Goal: Task Accomplishment & Management: Manage account settings

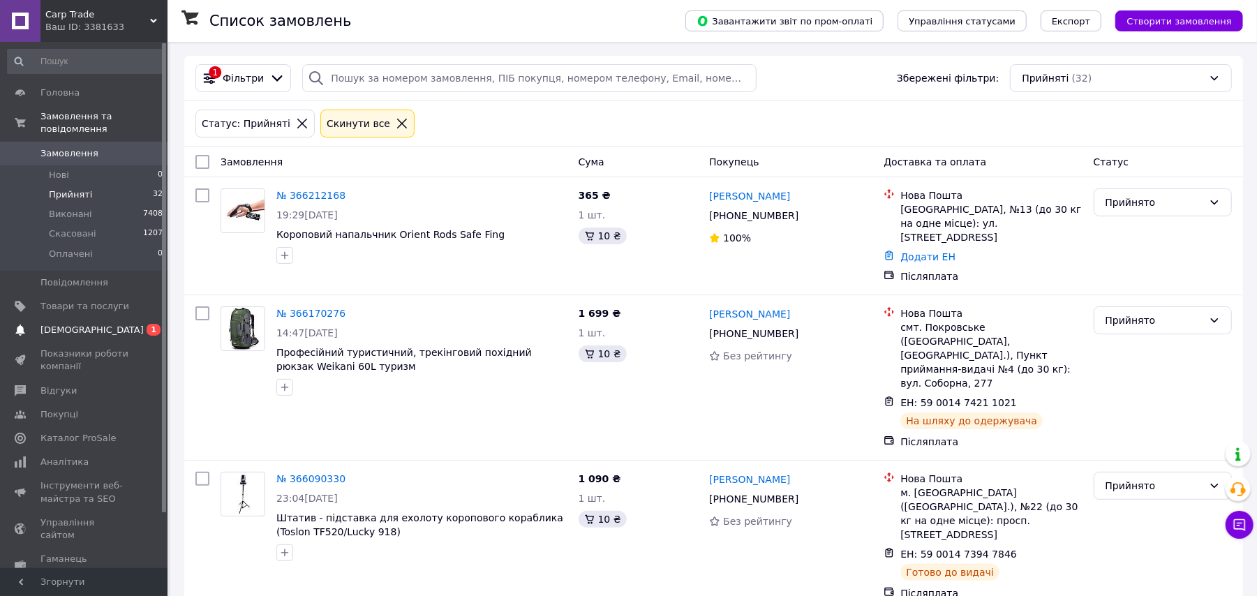
click at [68, 324] on span "[DEMOGRAPHIC_DATA]" at bounding box center [91, 330] width 103 height 13
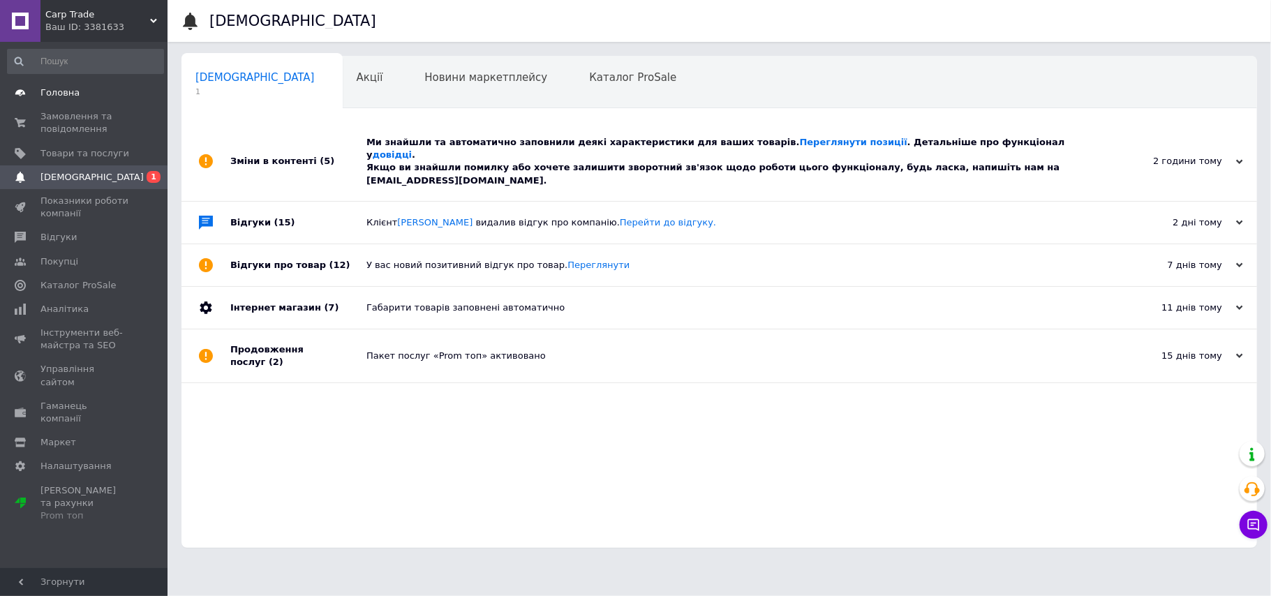
click at [98, 98] on span "Головна" at bounding box center [84, 93] width 89 height 13
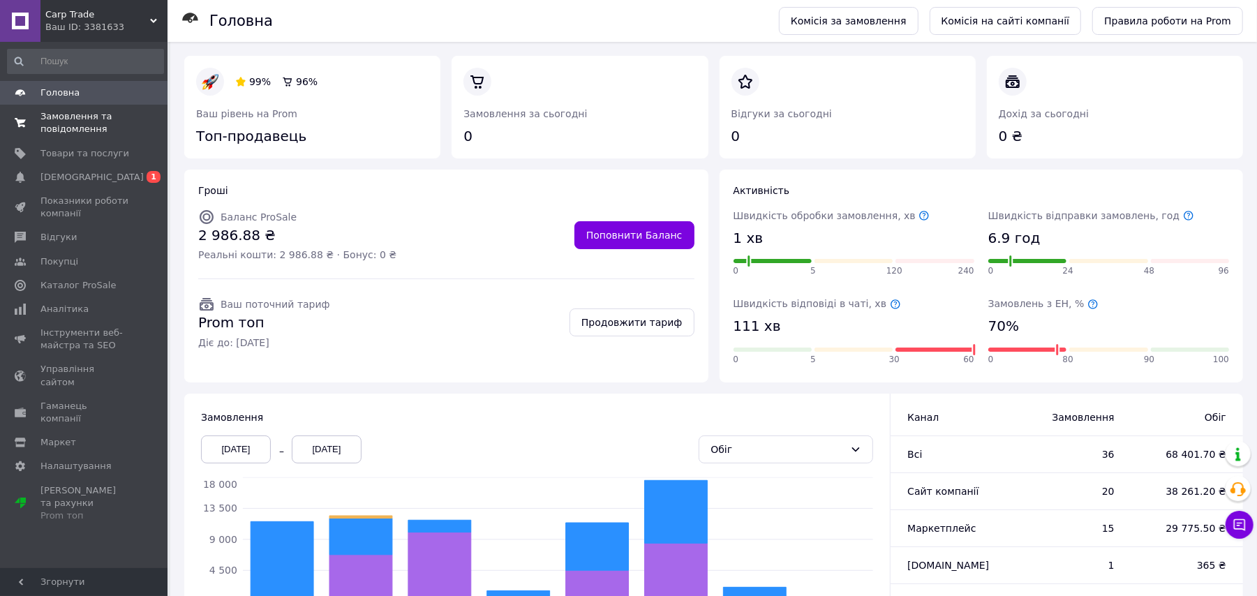
click at [100, 123] on span "Замовлення та повідомлення" at bounding box center [84, 122] width 89 height 25
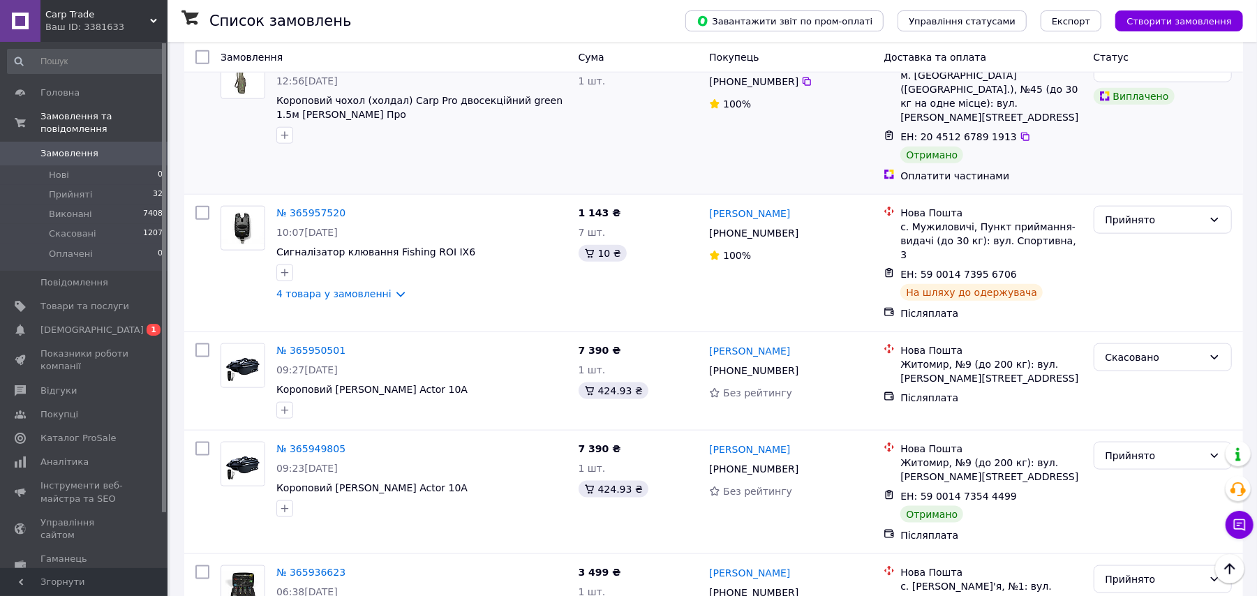
scroll to position [1117, 0]
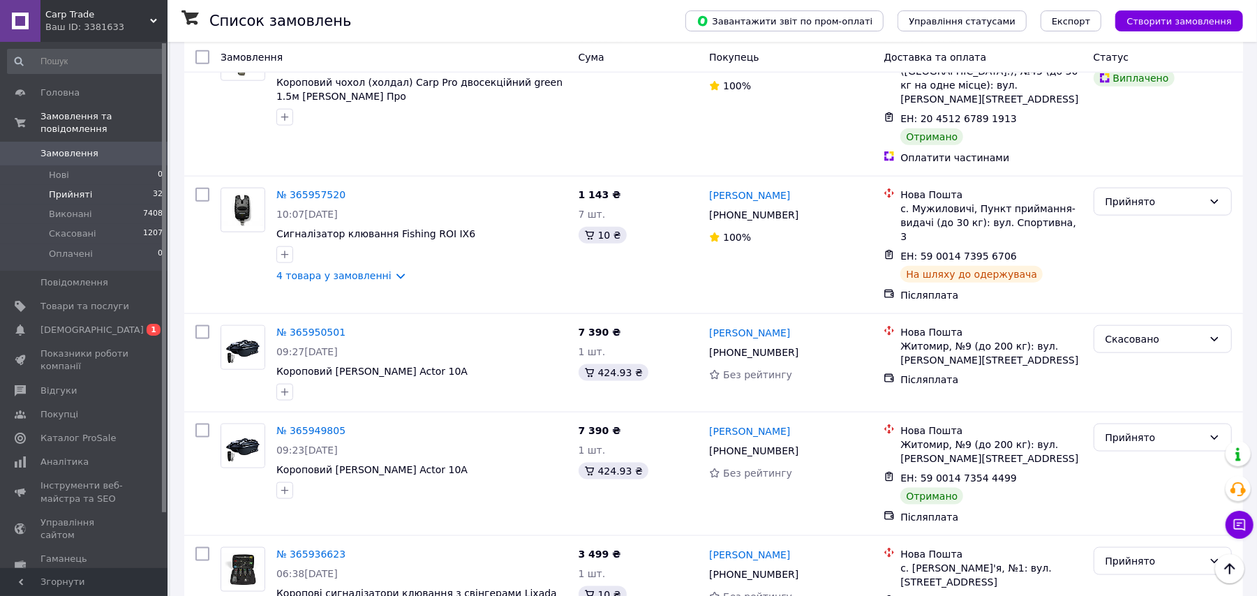
click at [142, 185] on li "Прийняті 32" at bounding box center [85, 195] width 171 height 20
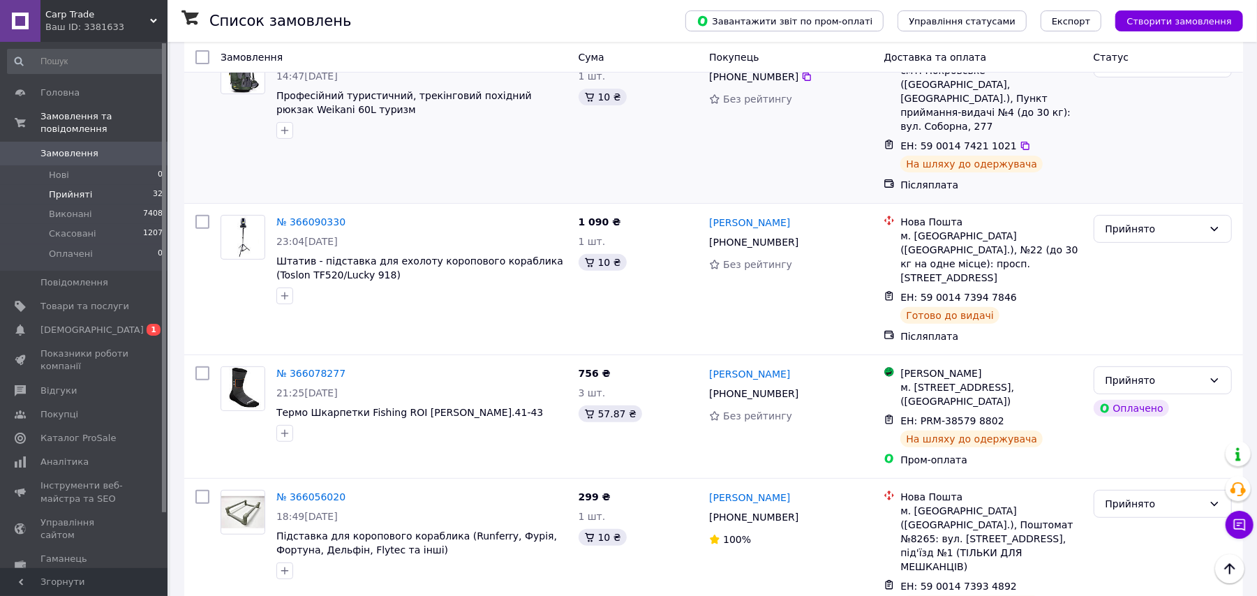
scroll to position [289, 0]
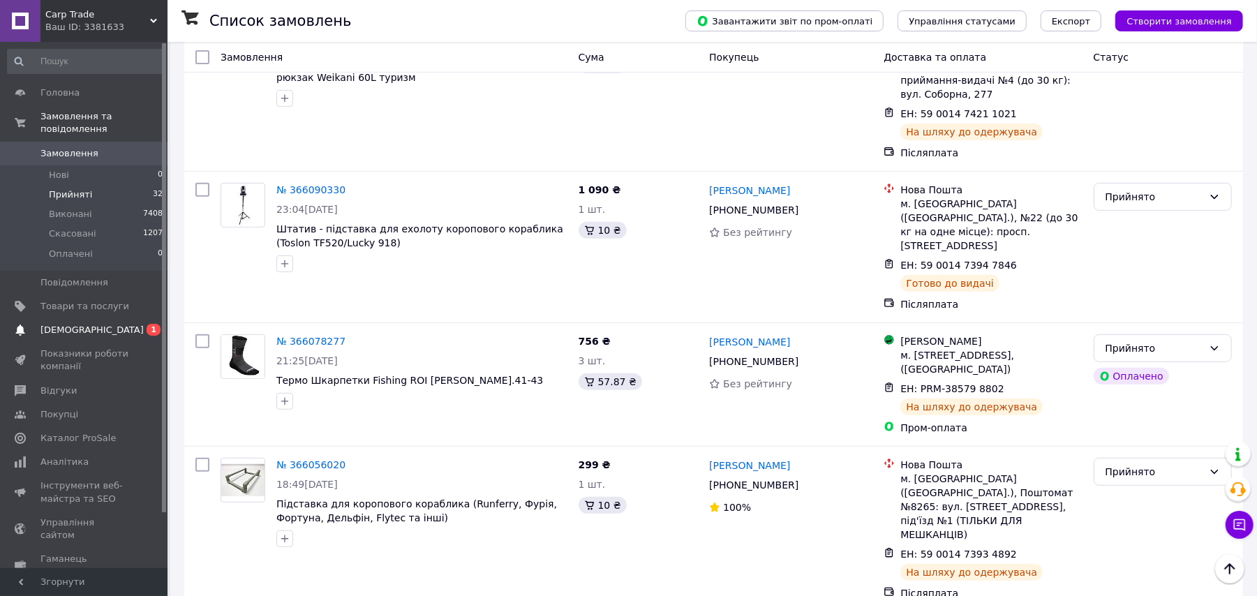
click at [34, 318] on link "Сповіщення 0 1" at bounding box center [85, 330] width 171 height 24
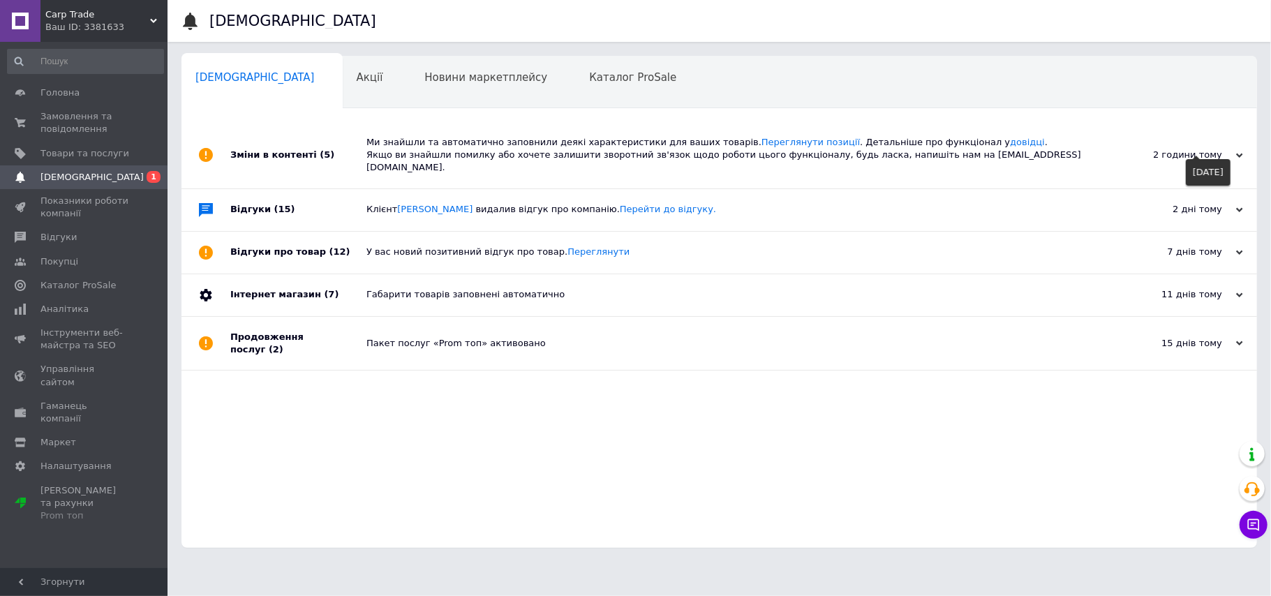
click at [1172, 149] on div "2 години тому" at bounding box center [1173, 155] width 140 height 13
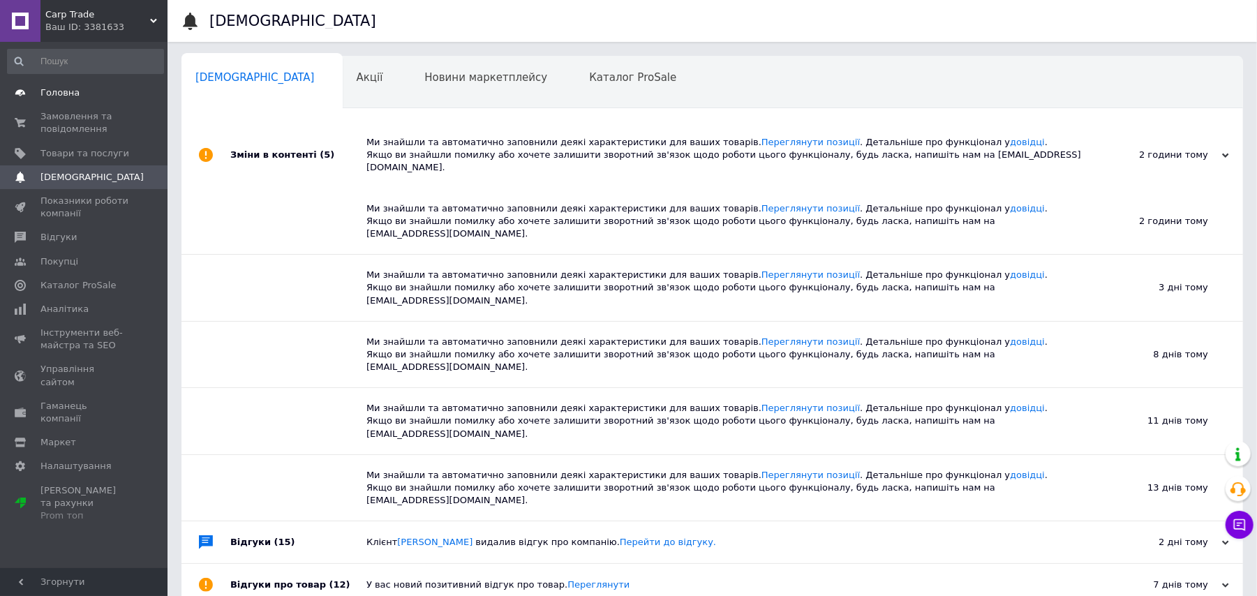
click at [126, 93] on span "Головна" at bounding box center [84, 93] width 89 height 13
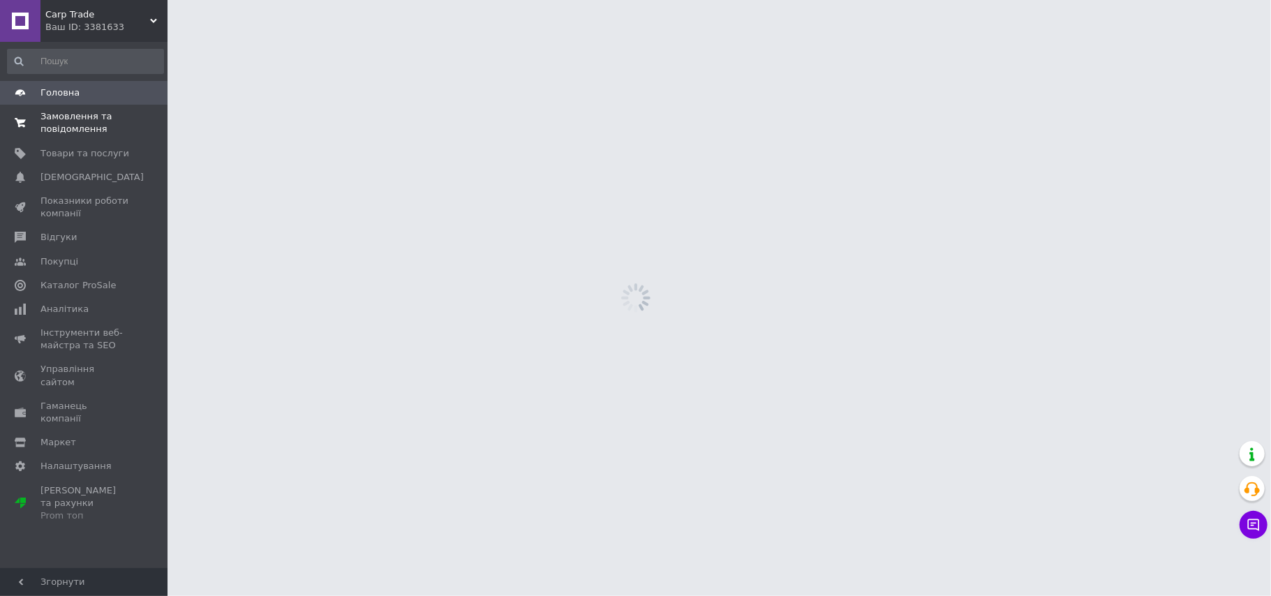
click at [124, 112] on span "Замовлення та повідомлення" at bounding box center [84, 122] width 89 height 25
